Goal: Download file/media

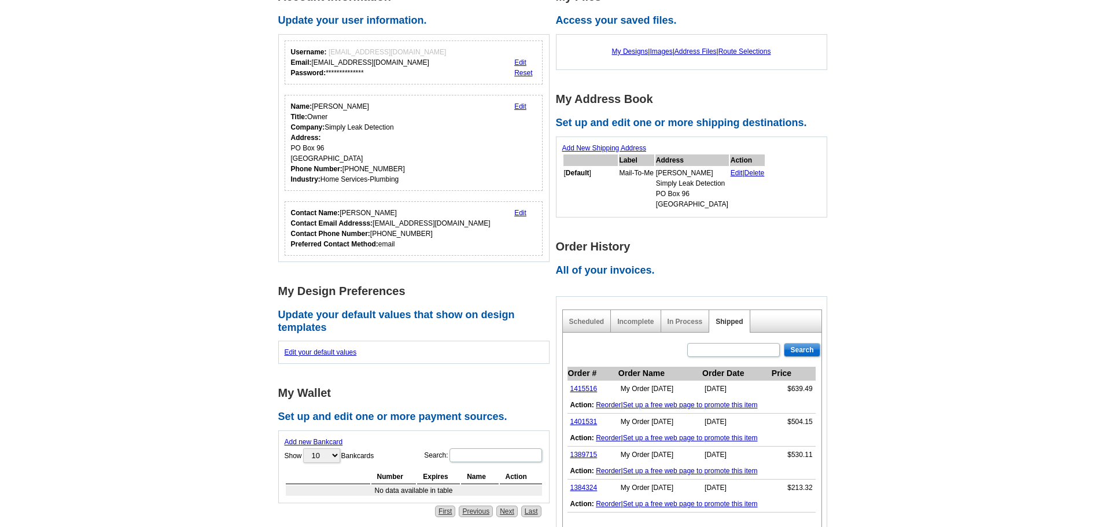
scroll to position [106, 0]
click at [586, 387] on link "1415516" at bounding box center [584, 388] width 27 height 8
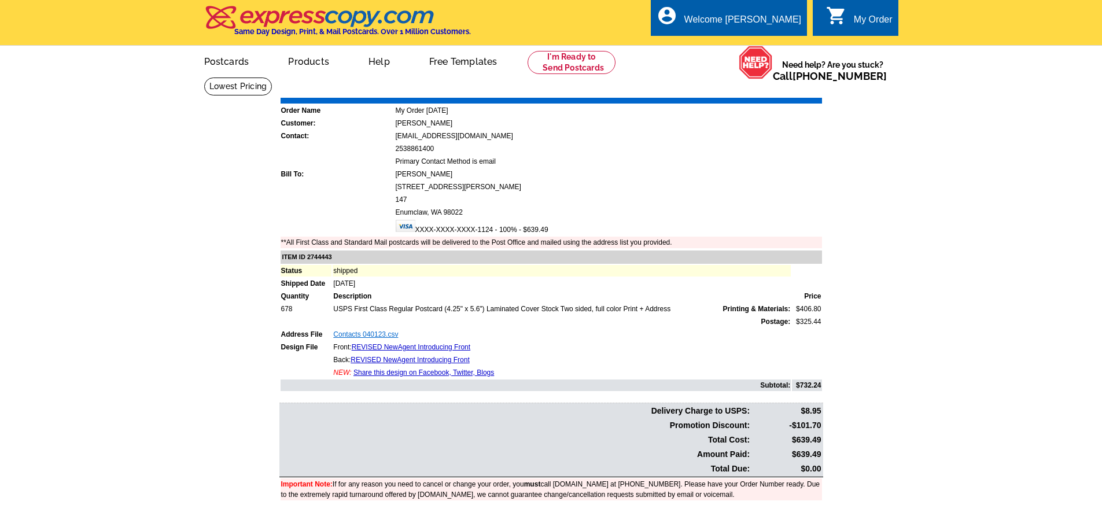
click at [348, 333] on link "Contacts 040123.csv" at bounding box center [365, 334] width 65 height 8
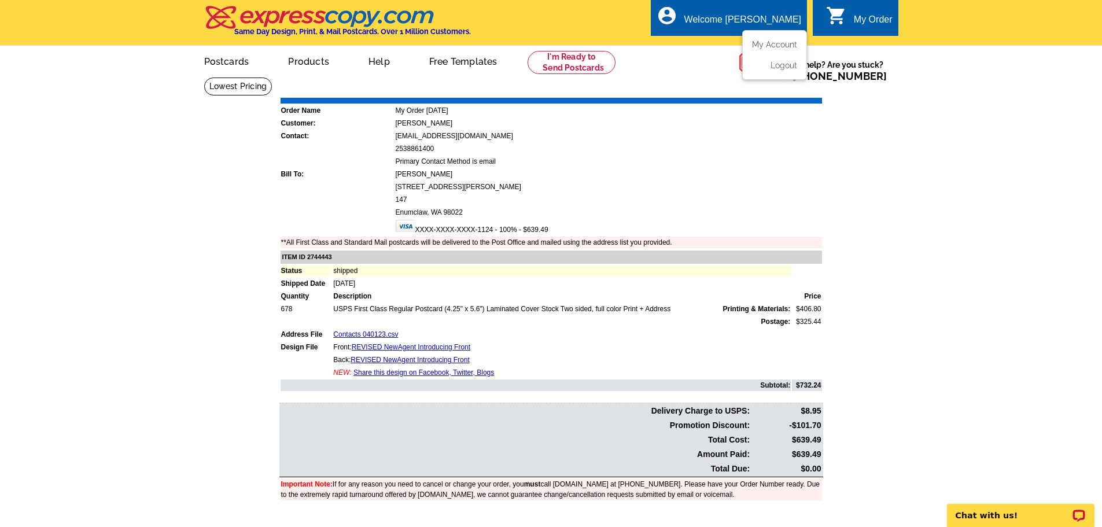
click at [678, 12] on icon "account_circle" at bounding box center [667, 15] width 21 height 21
click at [760, 45] on link "My Account" at bounding box center [773, 44] width 50 height 10
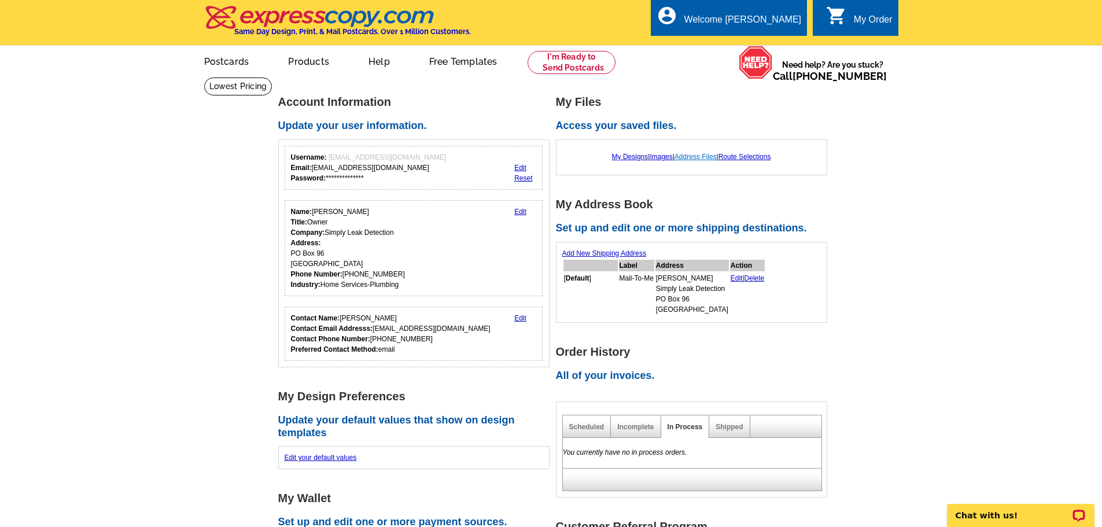
click at [699, 159] on link "Address Files" at bounding box center [696, 157] width 42 height 8
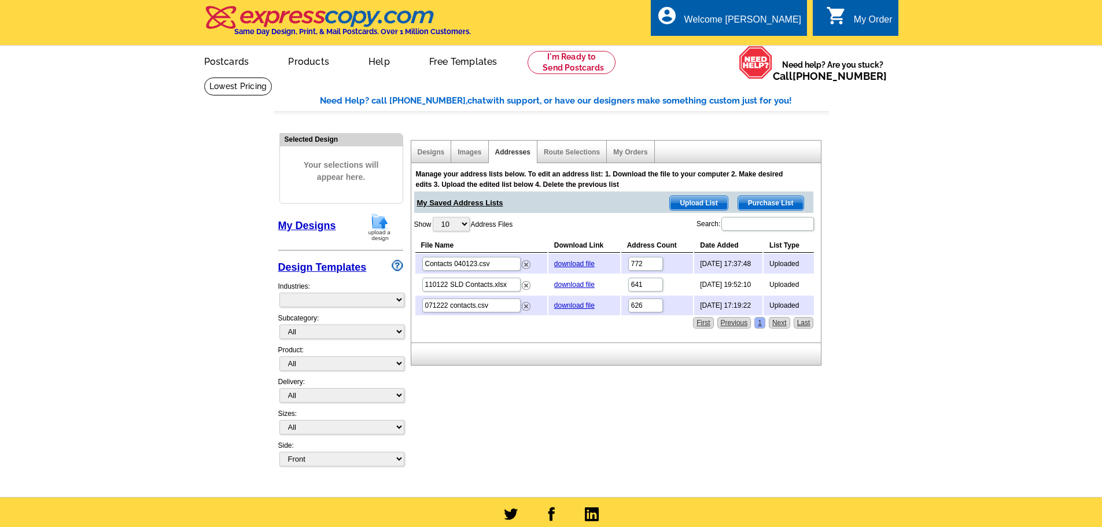
select select "785"
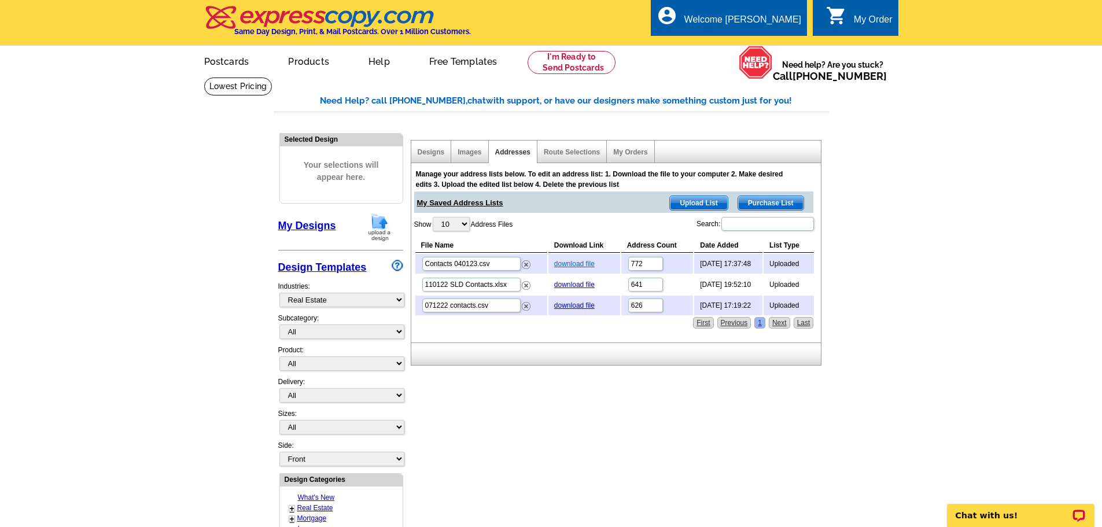
click at [570, 261] on link "download file" at bounding box center [574, 264] width 41 height 8
